Goal: Use online tool/utility: Utilize a website feature to perform a specific function

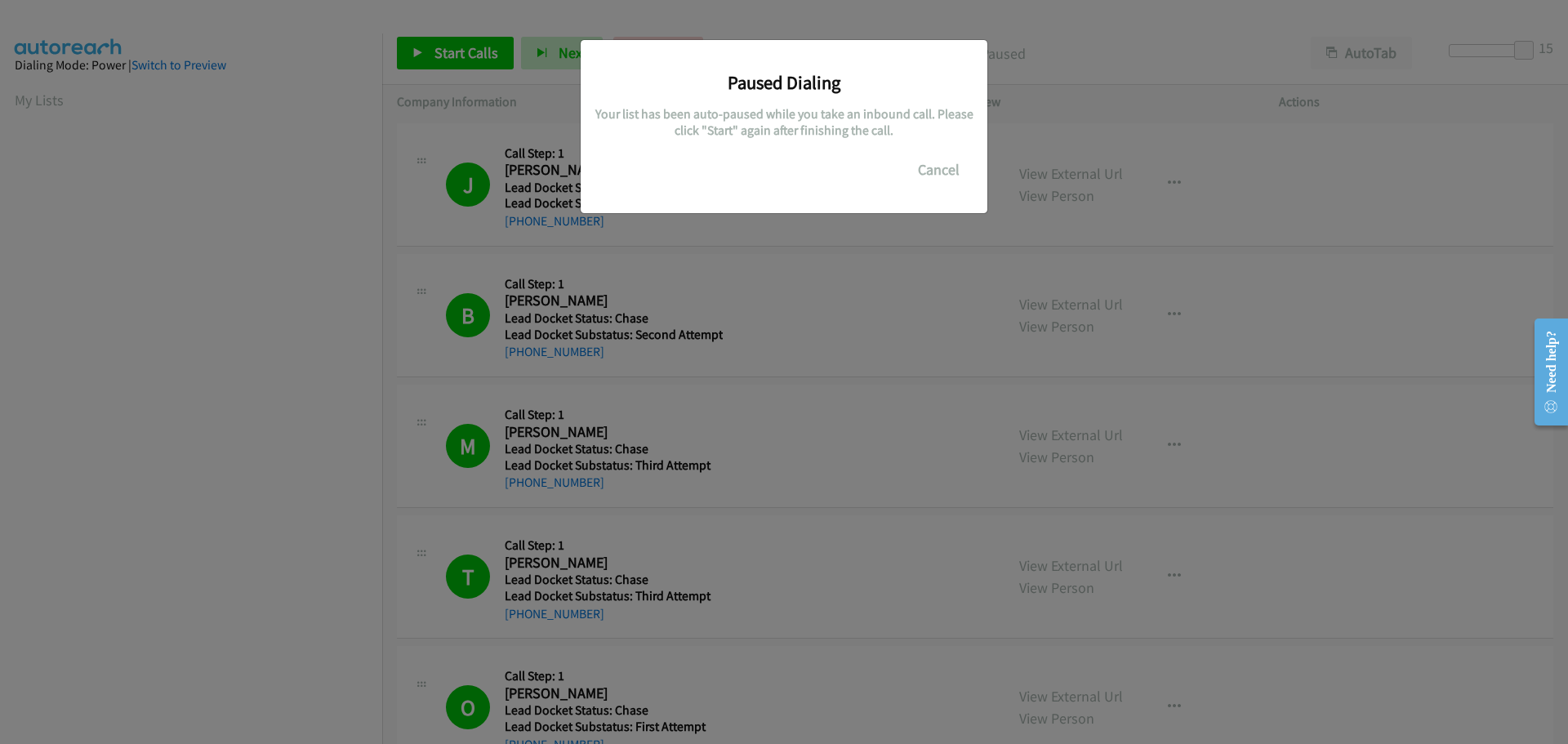
scroll to position [172, 0]
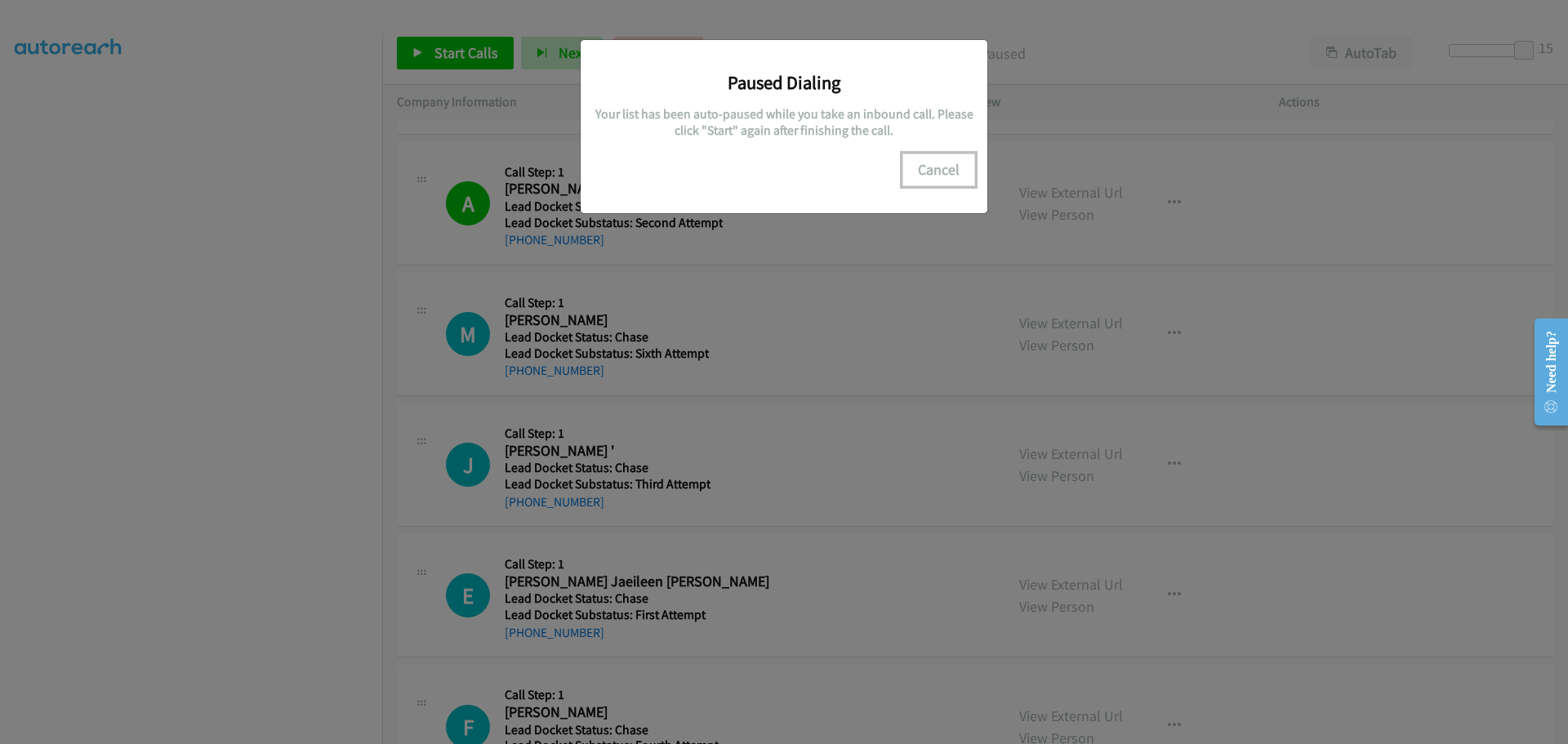
click at [939, 168] on button "Cancel" at bounding box center [938, 170] width 73 height 33
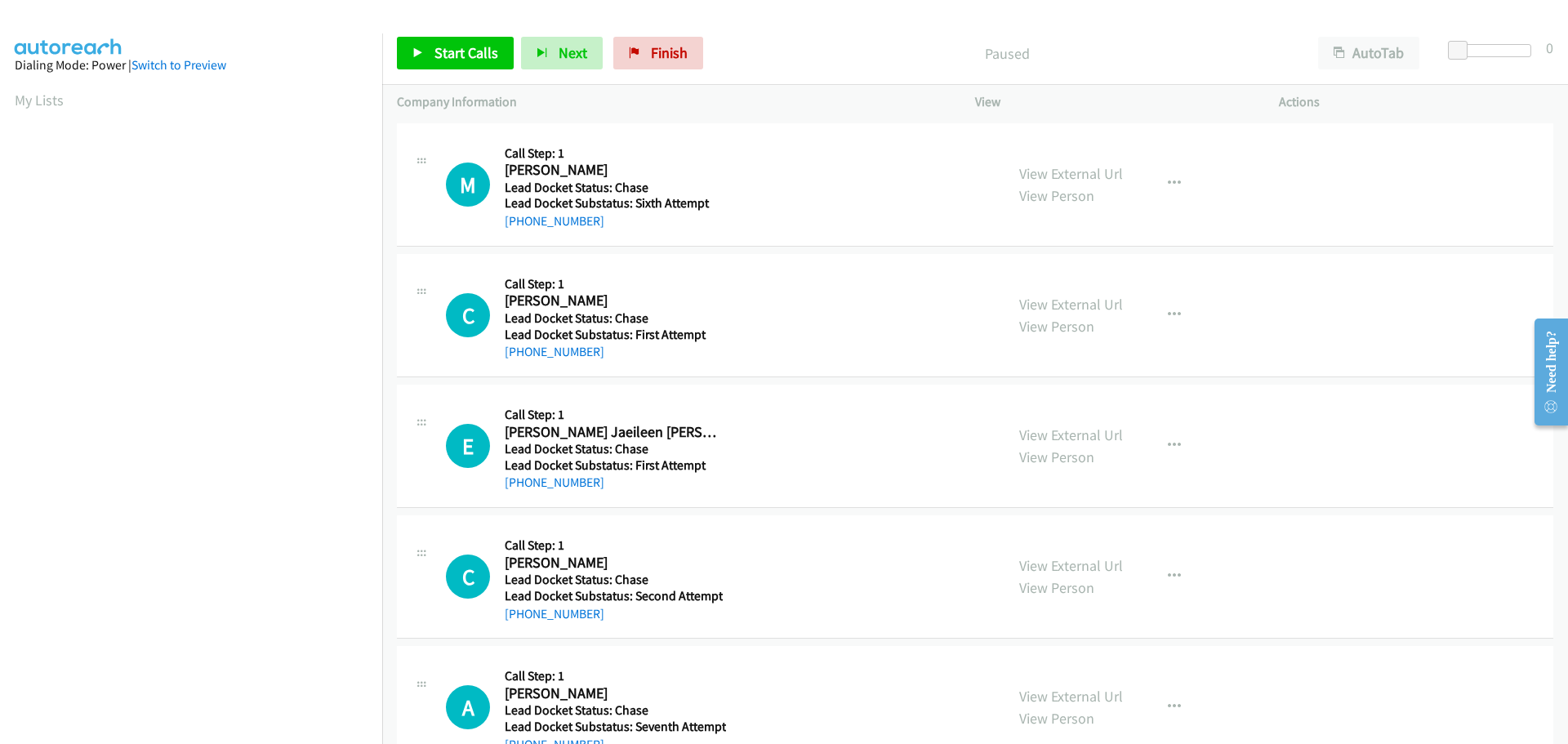
scroll to position [172, 0]
click at [446, 64] on link "Start Calls" at bounding box center [455, 53] width 117 height 33
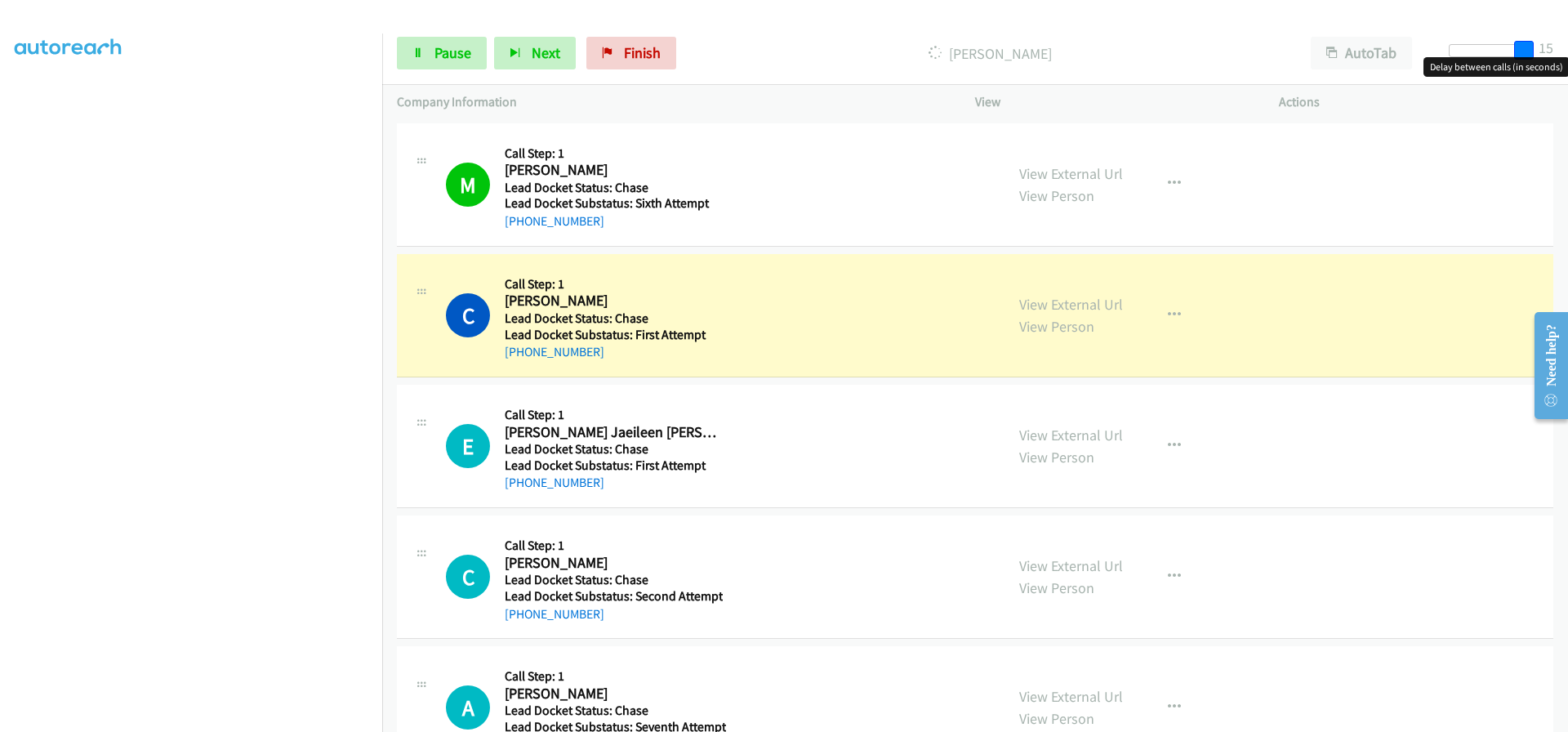
drag, startPoint x: 1456, startPoint y: 52, endPoint x: 1529, endPoint y: 61, distance: 73.6
click at [1529, 61] on body "Start Calls Pause Next Finish Dialing Courtney Reed AutoTab AutoTab 15 Company …" at bounding box center [784, 39] width 1568 height 77
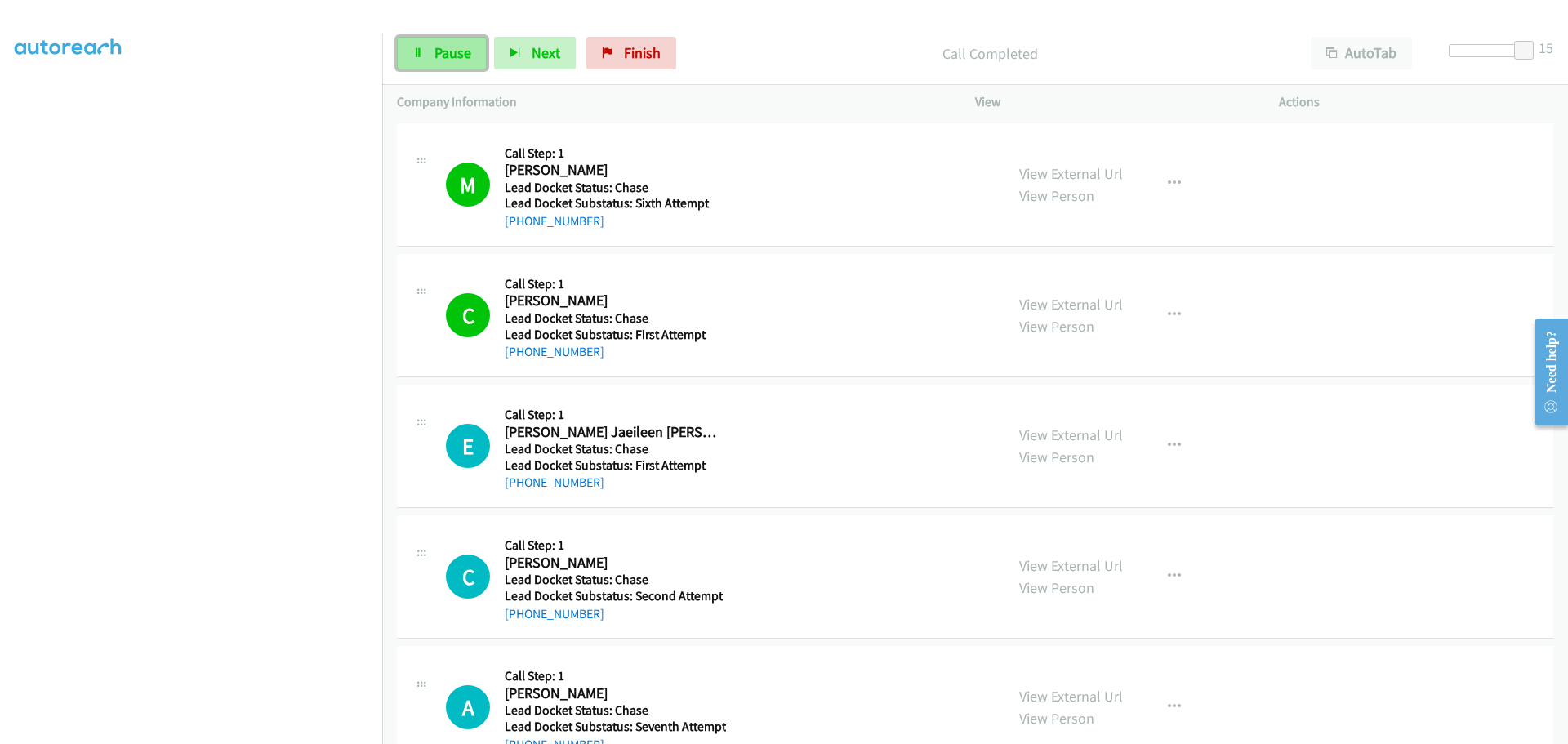
click at [447, 49] on span "Pause" at bounding box center [452, 52] width 37 height 19
click at [472, 59] on span "Start Calls" at bounding box center [466, 52] width 63 height 19
click at [417, 56] on icon at bounding box center [418, 53] width 11 height 11
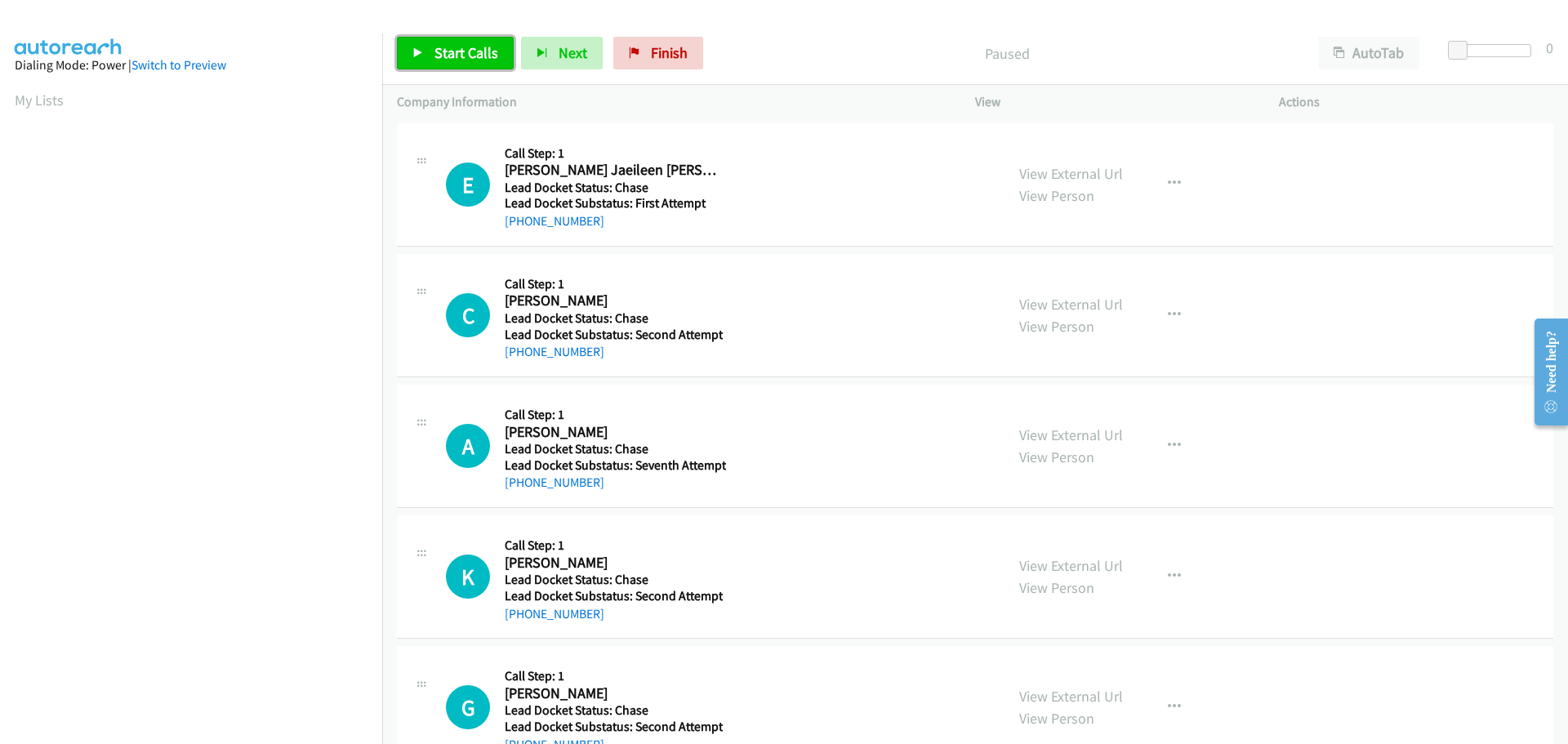
click at [460, 63] on link "Start Calls" at bounding box center [455, 53] width 117 height 33
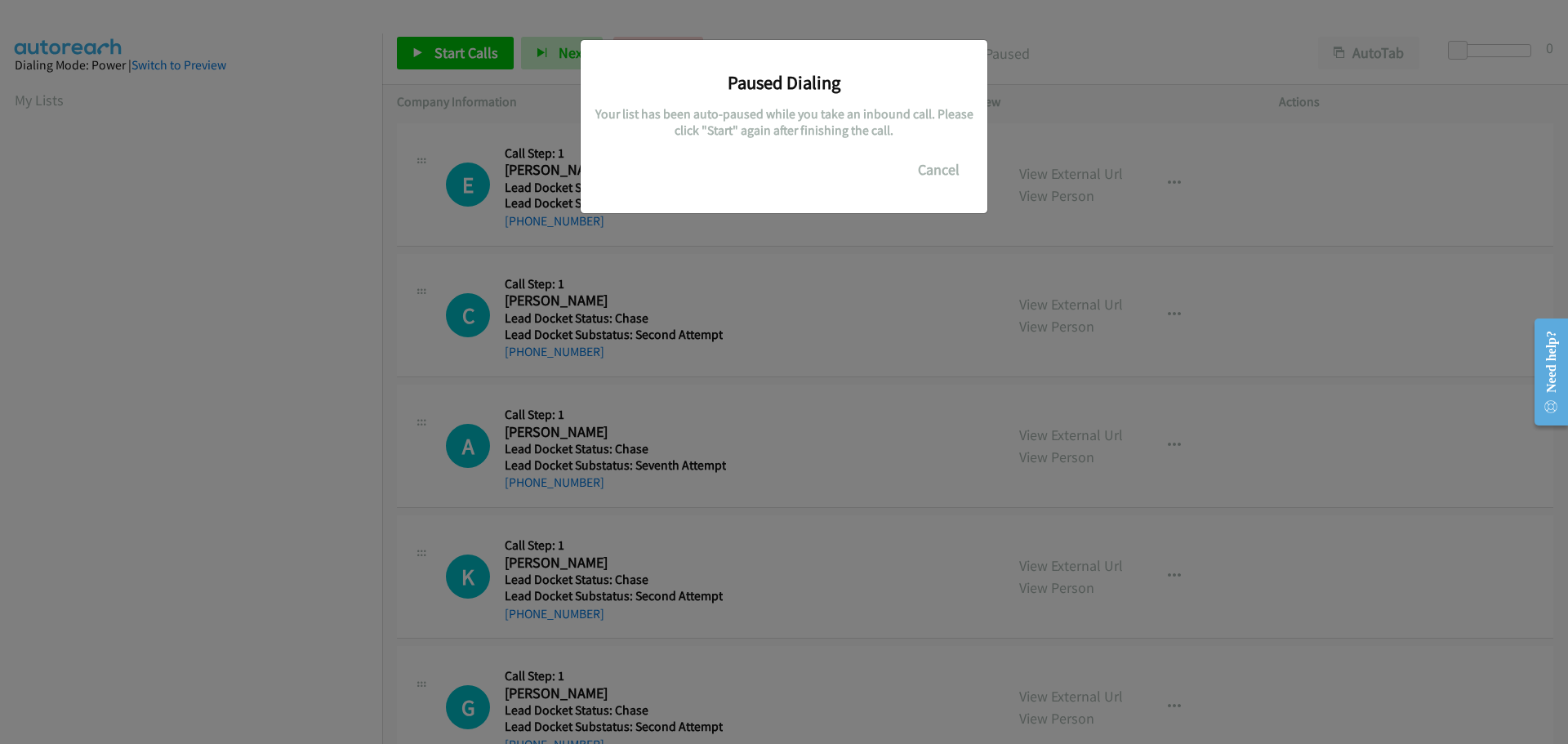
scroll to position [172, 0]
click at [929, 172] on button "Cancel" at bounding box center [938, 170] width 73 height 33
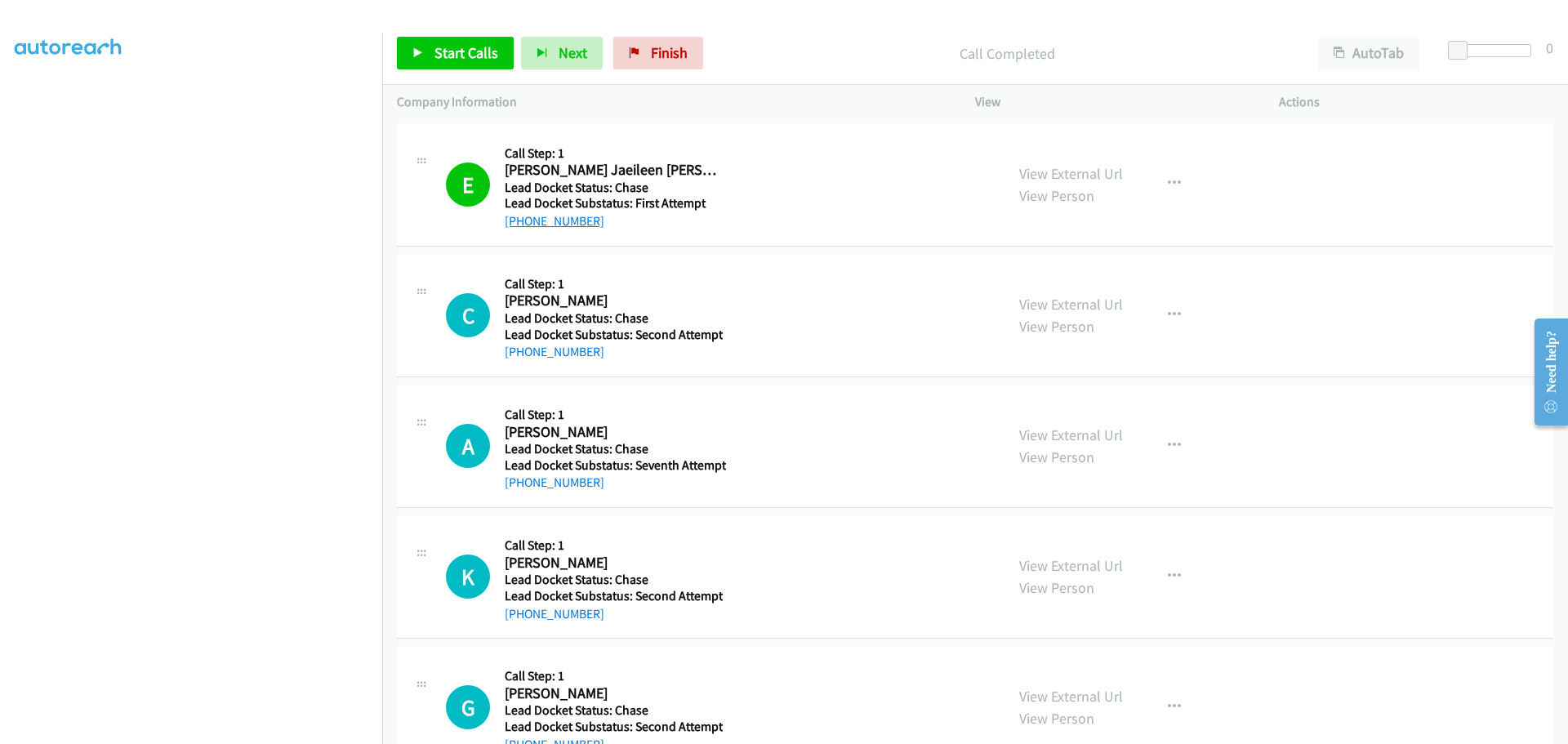
click at [545, 220] on link "[PHONE_NUMBER]" at bounding box center [554, 221] width 100 height 15
click at [440, 47] on span "Start Calls" at bounding box center [466, 52] width 63 height 19
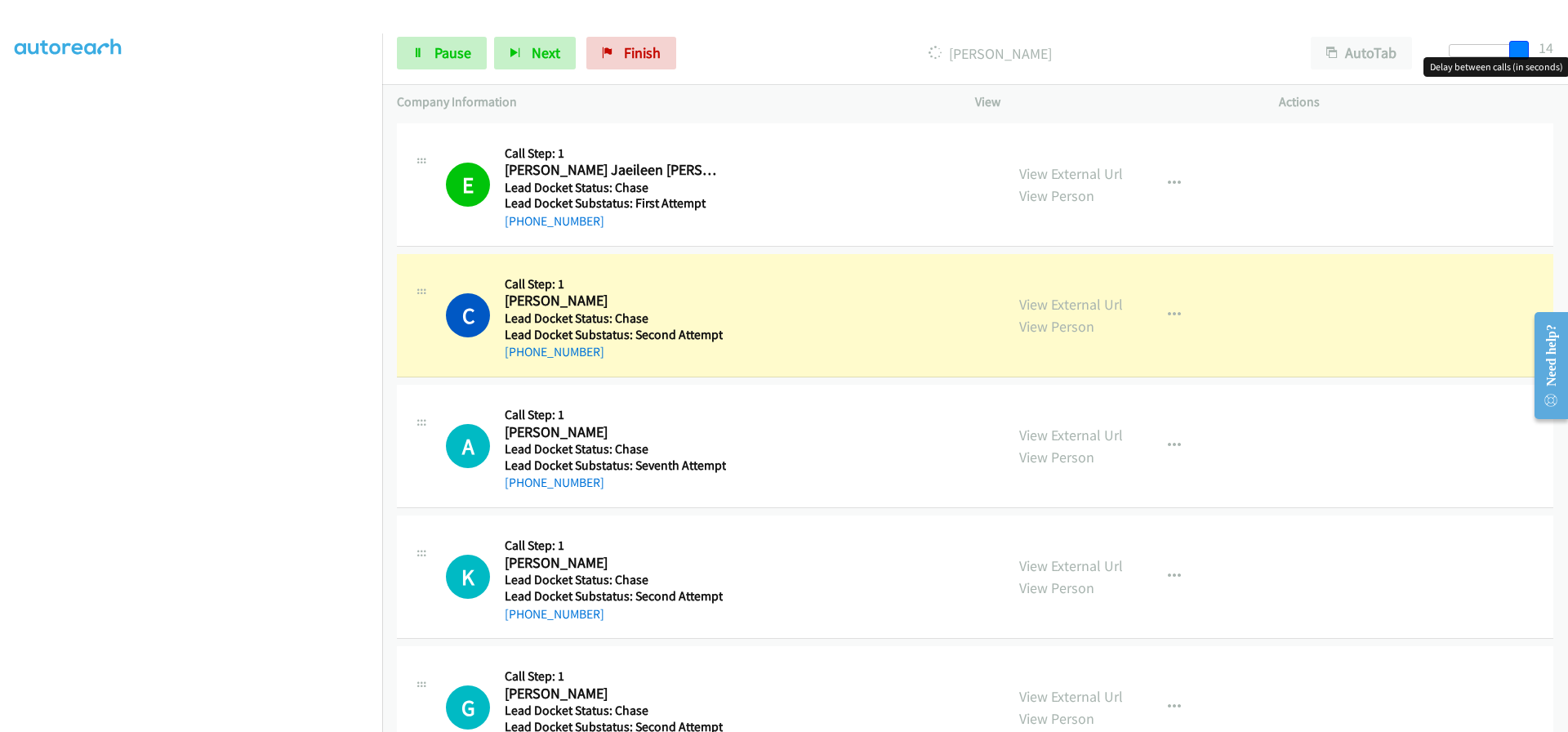
drag, startPoint x: 1460, startPoint y: 50, endPoint x: 1535, endPoint y: 55, distance: 75.2
click at [1535, 55] on div at bounding box center [1486, 57] width 105 height 26
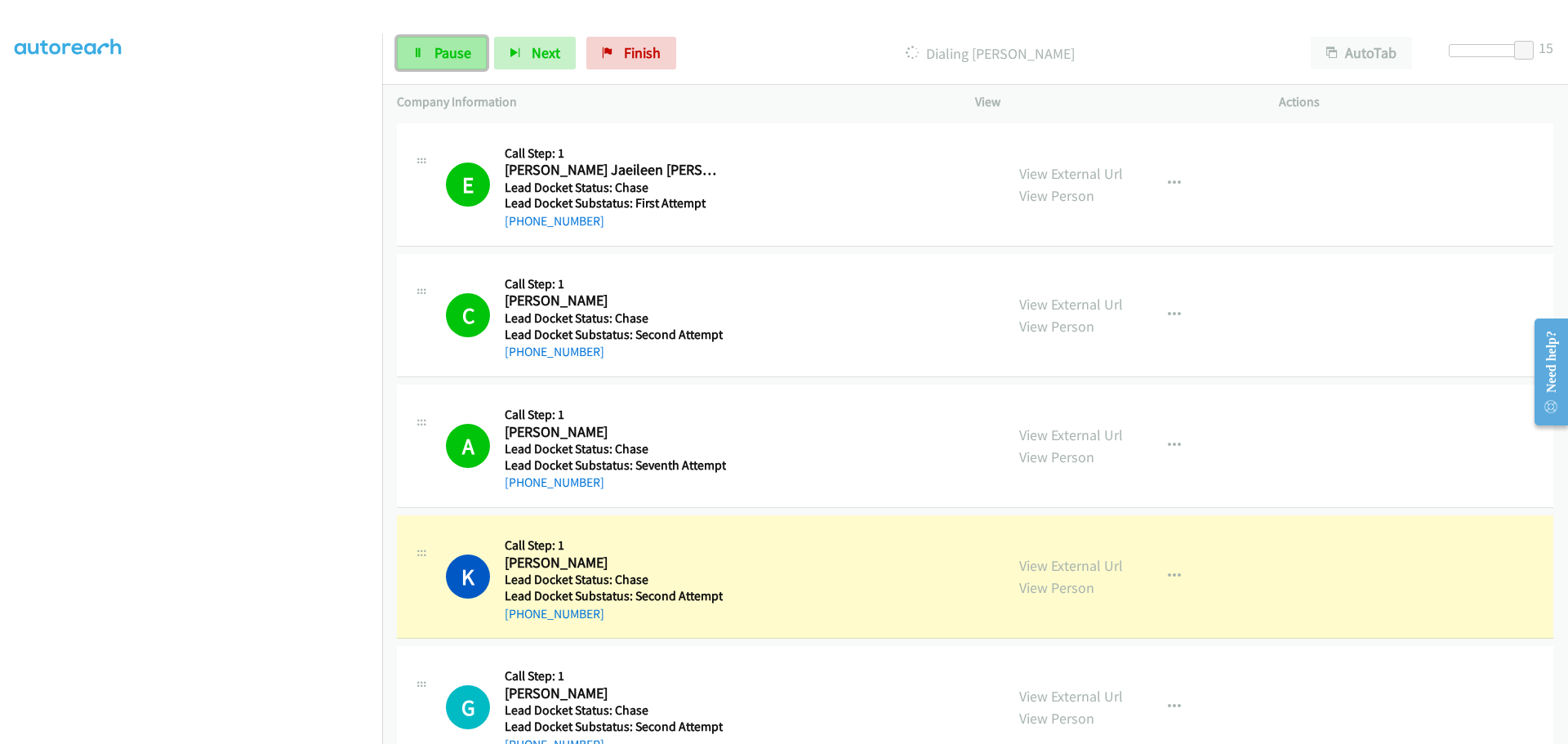
click at [427, 57] on link "Pause" at bounding box center [442, 53] width 90 height 33
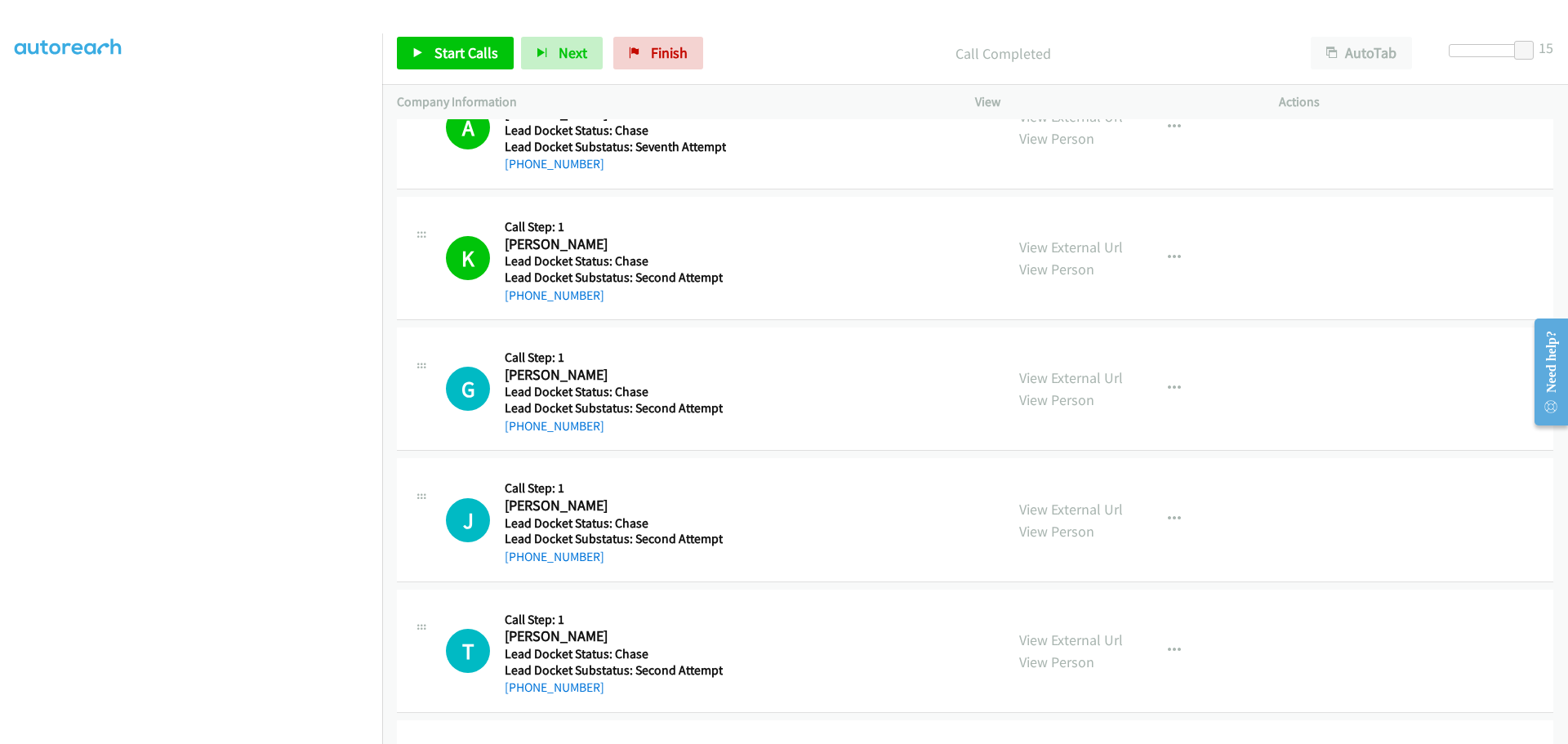
scroll to position [327, 0]
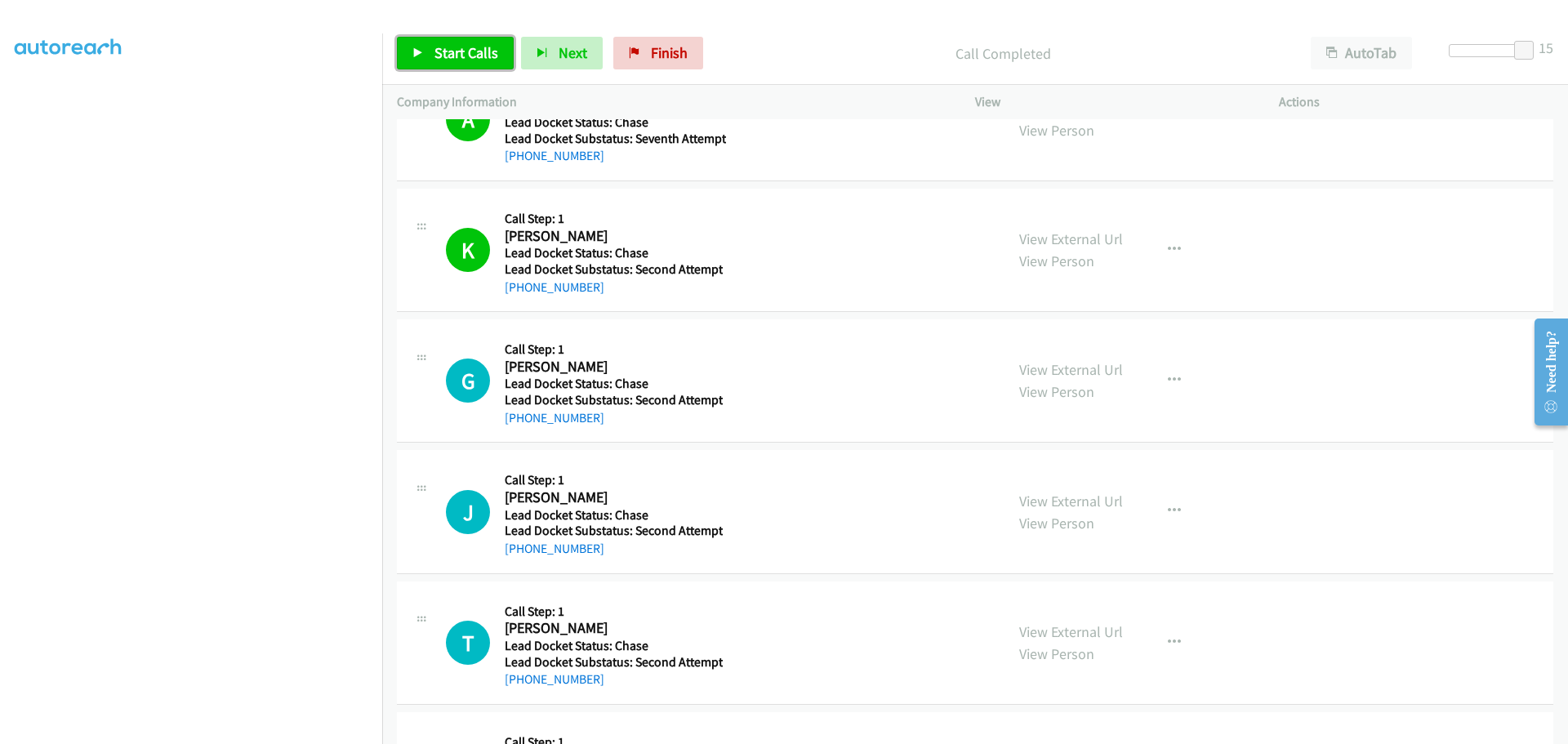
click at [477, 53] on span "Start Calls" at bounding box center [466, 52] width 63 height 19
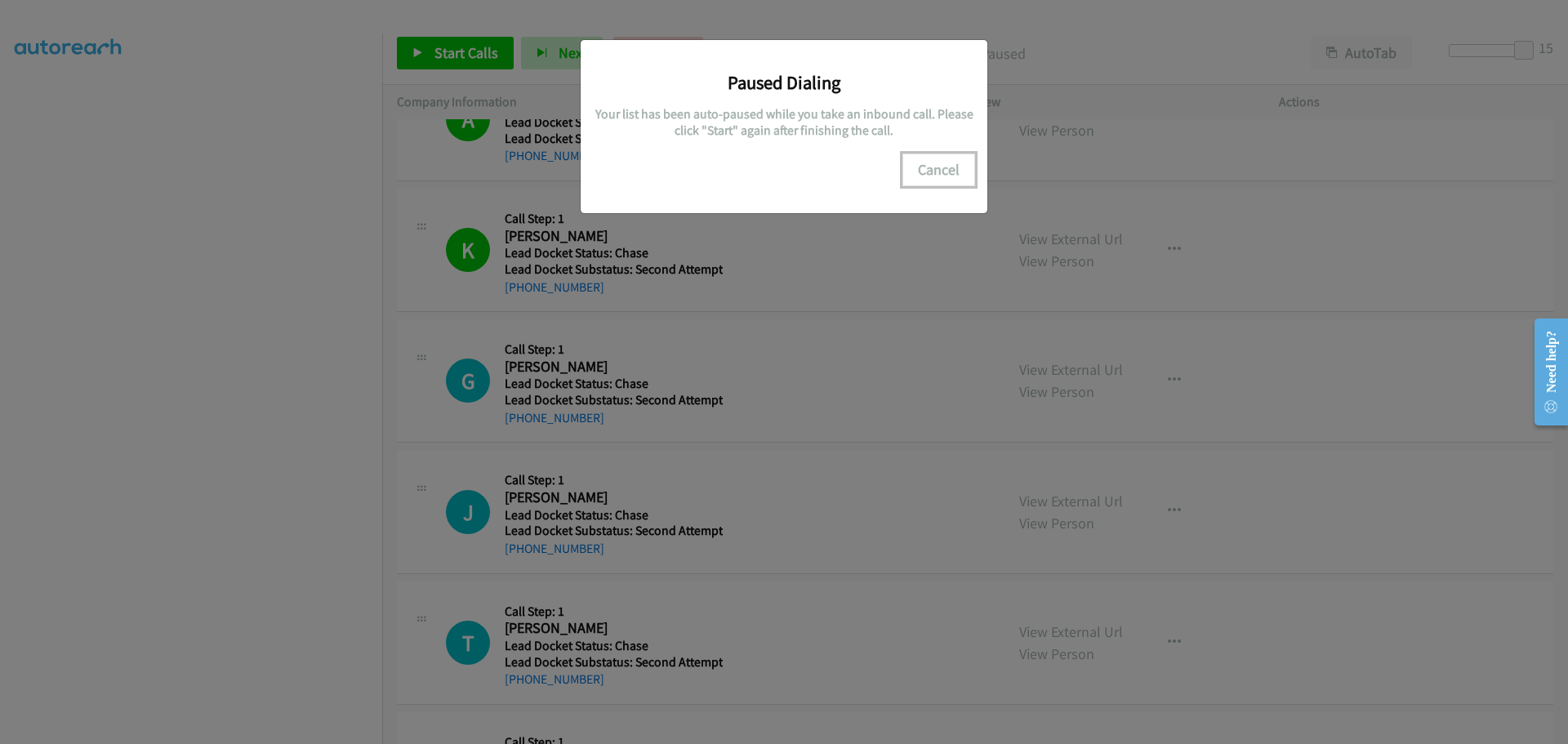
drag, startPoint x: 943, startPoint y: 161, endPoint x: 941, endPoint y: 171, distance: 10.2
click at [941, 171] on button "Cancel" at bounding box center [938, 170] width 73 height 33
